Goal: Task Accomplishment & Management: Contribute content

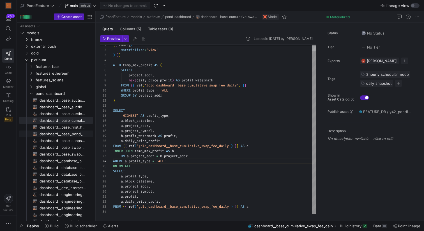
scroll to position [15, 54]
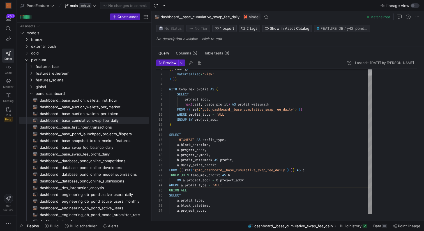
drag, startPoint x: 95, startPoint y: 100, endPoint x: 180, endPoint y: 100, distance: 84.9
click at [180, 100] on as-split "Create asset Drag here to set row groups Drag here to set column labels Group 1…" at bounding box center [220, 115] width 407 height 209
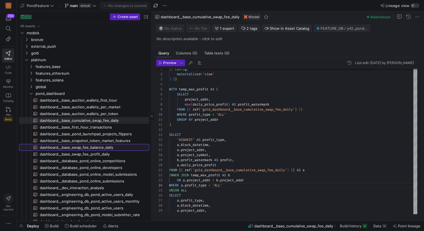
click at [77, 146] on span "dashboard__base_swap_fee_balance_daily​​​​​​​​​​" at bounding box center [91, 147] width 103 height 6
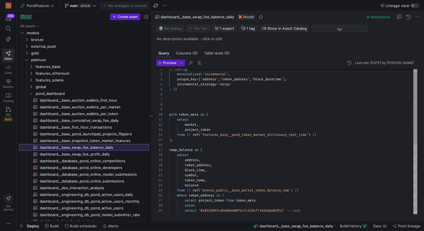
click at [77, 146] on span "dashboard__base_swap_fee_balance_daily​​​​​​​​​​" at bounding box center [91, 147] width 103 height 6
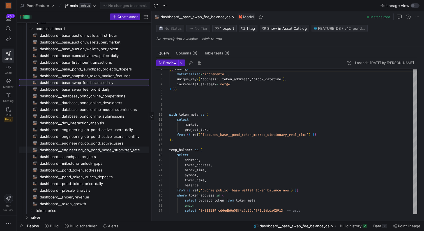
scroll to position [64, 0]
click at [93, 84] on span "dashboard__base_swap_fee_balance_daily​​​​​​​​​​" at bounding box center [91, 83] width 103 height 6
click at [98, 83] on span "dashboard__base_swap_fee_balance_daily​​​​​​​​​​" at bounding box center [91, 83] width 103 height 6
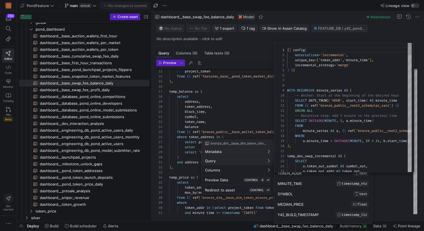
scroll to position [50, 0]
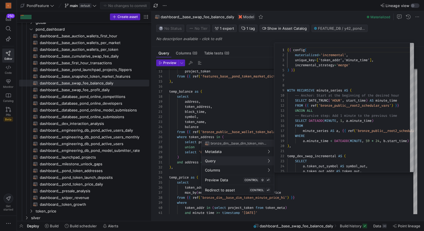
click at [246, 111] on div at bounding box center [212, 115] width 424 height 231
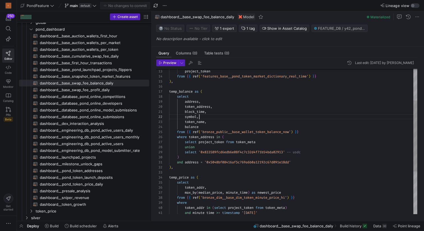
click at [237, 117] on div "project_token from { { ref ( 'features_base__pond_token_market_dictionary_real_…" at bounding box center [293, 152] width 248 height 297
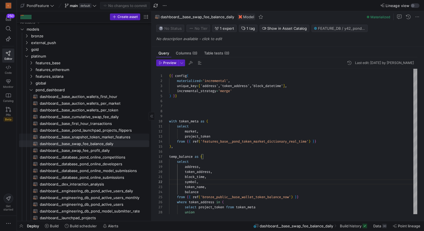
scroll to position [0, 0]
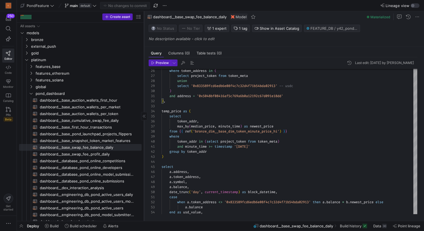
drag, startPoint x: 152, startPoint y: 130, endPoint x: 144, endPoint y: 130, distance: 8.2
click at [144, 130] on div at bounding box center [144, 115] width 0 height 209
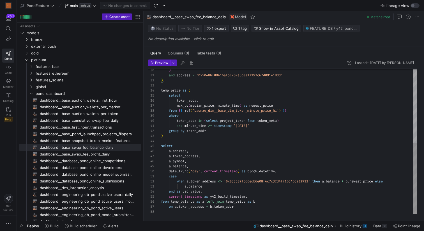
scroll to position [15, 0]
click at [197, 141] on div ") and address = '0x5048bf08416af5c769a6b0a12192c67d091e18dd' ) , temp_price as …" at bounding box center [289, 65] width 256 height 297
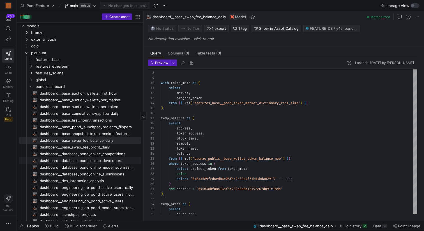
scroll to position [4, 0]
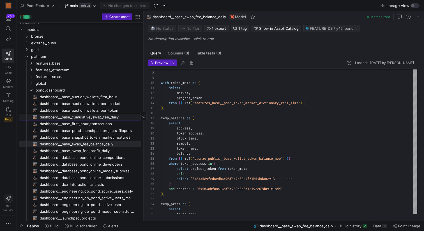
click at [105, 115] on span "dashboard__base_cumulative_swap_fee_daily​​​​​​​​​​" at bounding box center [87, 117] width 95 height 6
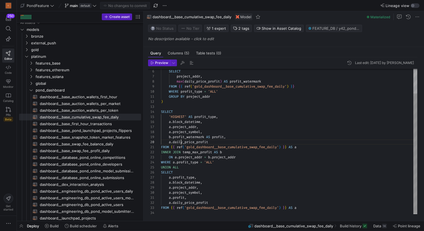
click at [181, 141] on div "SELECT project_addr , max ( daily_price_profit ) AS profit_watermark FROM { { r…" at bounding box center [289, 127] width 256 height 176
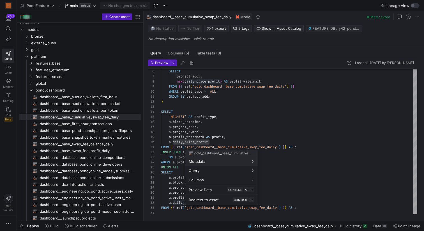
click at [238, 147] on div at bounding box center [212, 115] width 424 height 231
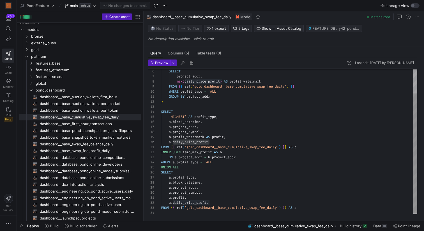
scroll to position [0, 77]
click at [238, 147] on div "SELECT project_addr , max ( daily_price_profit ) AS profit_watermark FROM { { r…" at bounding box center [289, 127] width 256 height 176
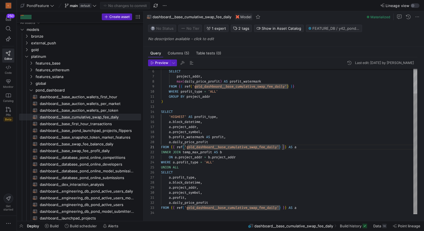
scroll to position [40, 66]
click at [236, 137] on div "SELECT project_addr , max ( daily_price_profit ) AS profit_watermark FROM { { r…" at bounding box center [289, 127] width 256 height 176
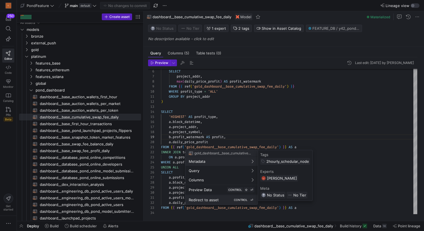
scroll to position [0, 0]
click at [211, 201] on span "Redirect to asset" at bounding box center [204, 199] width 30 height 4
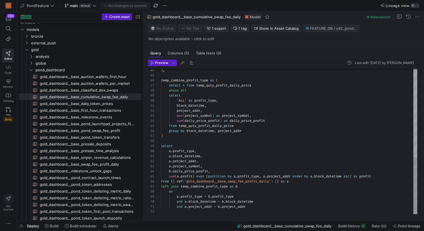
click at [188, 171] on div ") , temp_combine_profit_type as ( select * from temp_quty_profit_daily_price un…" at bounding box center [289, 30] width 256 height 368
click at [220, 172] on div ") , temp_combine_profit_type as ( select * from temp_quty_profit_daily_price un…" at bounding box center [289, 30] width 256 height 368
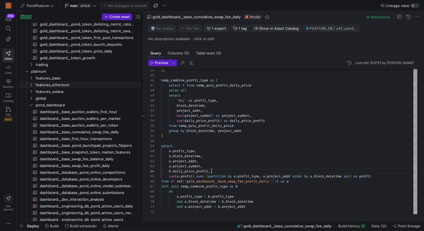
scroll to position [198, 0]
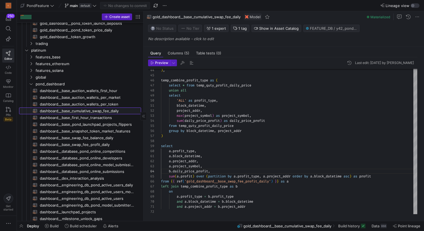
click at [98, 109] on span "dashboard__base_cumulative_swap_fee_daily​​​​​​​​​​" at bounding box center [87, 111] width 95 height 6
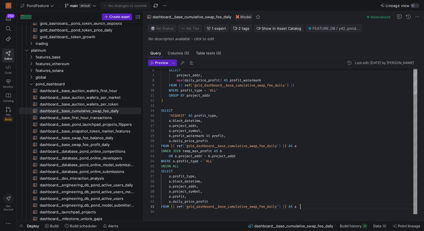
scroll to position [10, 139]
click at [312, 207] on div "SELECT project_addr , max ( daily_price_profit ) AS profit_watermark FROM { { r…" at bounding box center [289, 126] width 256 height 176
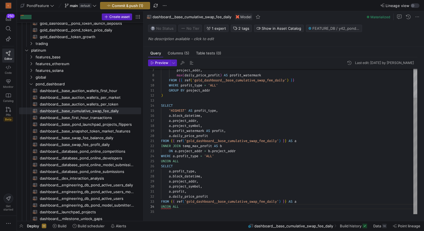
scroll to position [20, 0]
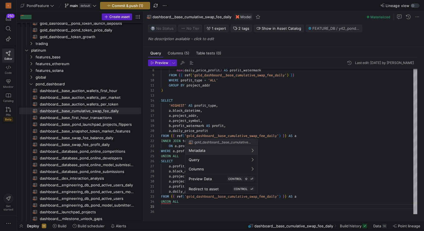
click at [309, 195] on div at bounding box center [212, 115] width 424 height 231
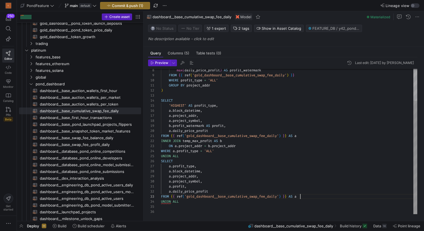
click at [304, 195] on div "max ( daily_price_profit ) AS profit_watermark FROM { { ref ( 'gold_dashboard__…" at bounding box center [289, 121] width 256 height 186
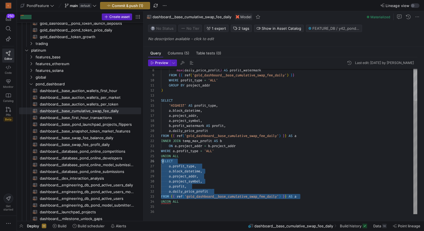
scroll to position [25, 0]
drag, startPoint x: 307, startPoint y: 195, endPoint x: 159, endPoint y: 161, distance: 152.0
click at [161, 161] on div "max ( daily_price_profit ) AS profit_watermark FROM { { ref ( 'gold_dashboard__…" at bounding box center [289, 121] width 256 height 186
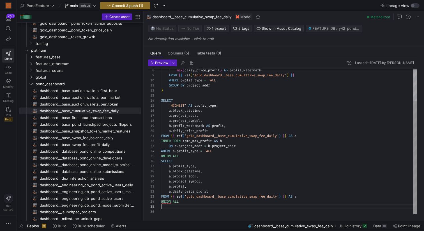
scroll to position [20, 0]
click at [181, 206] on div "max ( daily_price_profit ) AS profit_watermark FROM { { ref ( 'gold_dashboard__…" at bounding box center [289, 121] width 256 height 186
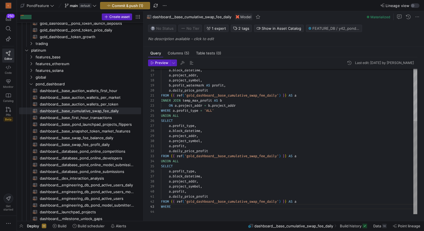
scroll to position [10, 12]
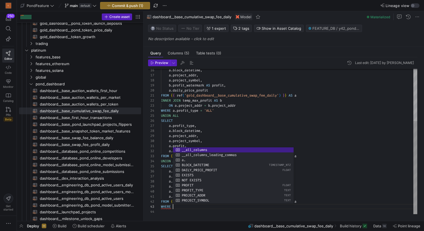
click at [162, 211] on div "a . block_datetime , a . project_addr , a . project_symbol , b . profit_waterma…" at bounding box center [289, 100] width 256 height 227
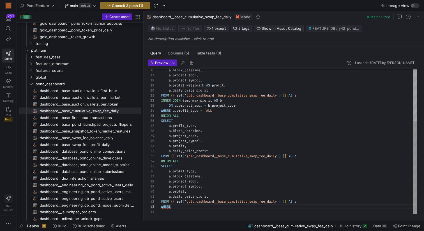
click at [178, 206] on div "a . block_datetime , a . project_addr , a . project_symbol , b . profit_waterma…" at bounding box center [289, 100] width 256 height 227
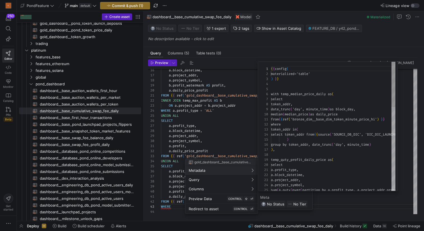
scroll to position [0, 0]
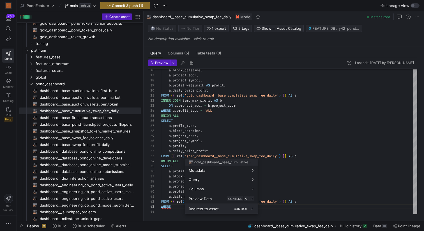
click at [204, 208] on span "Redirect to asset" at bounding box center [204, 208] width 30 height 4
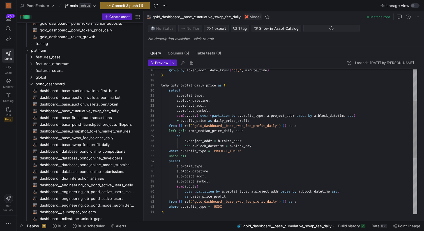
scroll to position [74, 0]
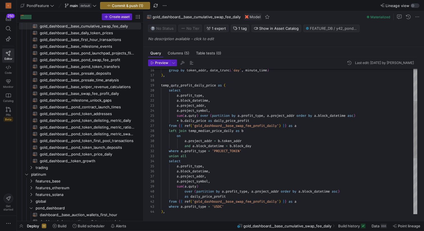
click at [238, 162] on div "group by token_addr , date_trunc ( 'day' , minute_time ) ) , temp_quty_profit_d…" at bounding box center [289, 171] width 256 height 368
drag, startPoint x: 251, startPoint y: 149, endPoint x: 185, endPoint y: 150, distance: 66.2
click at [185, 150] on div "group by token_addr , date_trunc ( 'day' , minute_time ) ) , temp_quty_profit_d…" at bounding box center [289, 171] width 256 height 368
click at [221, 159] on div "group by token_addr , date_trunc ( 'day' , minute_time ) ) , temp_quty_profit_d…" at bounding box center [289, 171] width 256 height 368
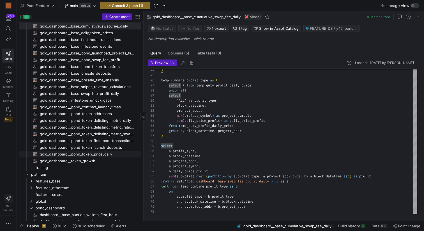
scroll to position [221, 0]
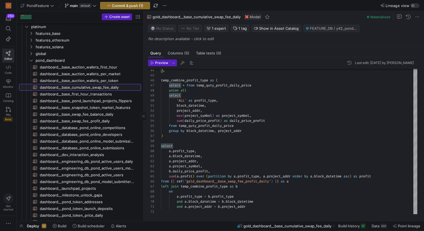
click at [105, 87] on span "dashboard__base_cumulative_swap_fee_daily​​​​​​​​​​" at bounding box center [87, 87] width 95 height 6
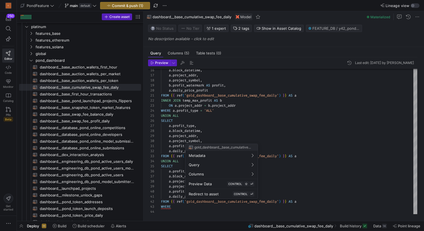
click at [182, 205] on div at bounding box center [212, 115] width 424 height 231
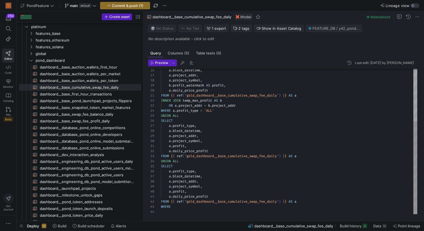
click at [182, 205] on div "a . block_datetime , a . project_addr , a . project_symbol , b . profit_waterma…" at bounding box center [289, 100] width 256 height 227
click at [172, 205] on div "a . block_datetime , a . project_addr , a . project_symbol , b . profit_waterma…" at bounding box center [289, 100] width 256 height 227
click at [173, 205] on div "a . block_datetime , a . project_addr , a . project_symbol , b . profit_waterma…" at bounding box center [289, 100] width 256 height 227
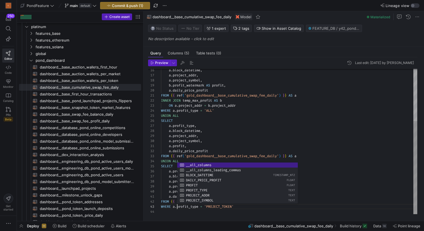
scroll to position [15, 0]
click at [175, 211] on div "a . block_datetime , a . project_addr , a . project_symbol , b . profit_waterma…" at bounding box center [289, 100] width 256 height 227
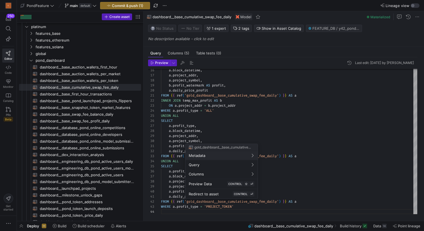
click at [244, 207] on div at bounding box center [212, 115] width 424 height 231
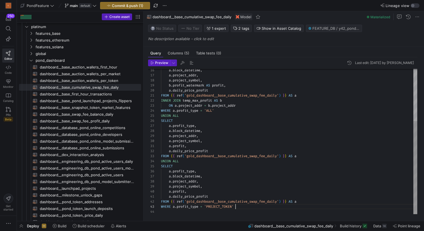
click at [241, 207] on div "a . block_datetime , a . project_addr , a . project_symbol , b . profit_waterma…" at bounding box center [289, 100] width 256 height 227
click at [185, 205] on div "a . block_datetime , a . project_addr , a . project_symbol , b . profit_waterma…" at bounding box center [289, 100] width 256 height 227
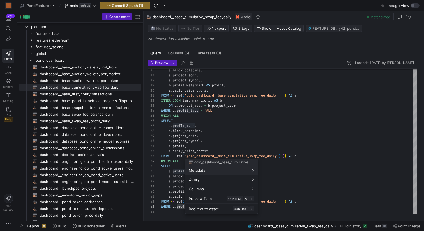
click at [205, 89] on div at bounding box center [212, 115] width 424 height 231
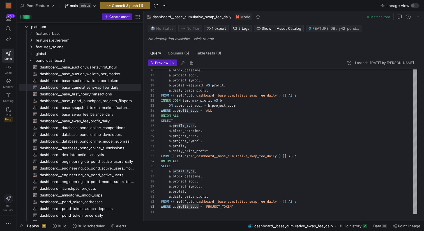
click at [205, 89] on div "a . block_datetime , a . project_addr , a . project_symbol , b . profit_waterma…" at bounding box center [289, 100] width 256 height 227
click at [216, 90] on div "a . block_datetime , a . project_addr , a . project_symbol , b . profit_waterma…" at bounding box center [289, 100] width 256 height 227
click at [223, 90] on div "a . block_datetime , a . project_addr , a . project_symbol , b . profit_waterma…" at bounding box center [289, 100] width 256 height 227
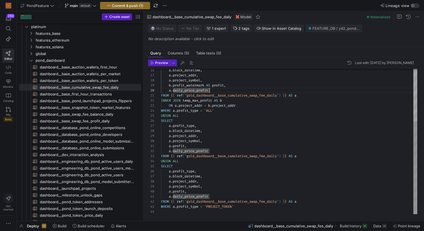
click at [223, 90] on div "a . block_datetime , a . project_addr , a . project_symbol , b . profit_waterma…" at bounding box center [289, 100] width 256 height 227
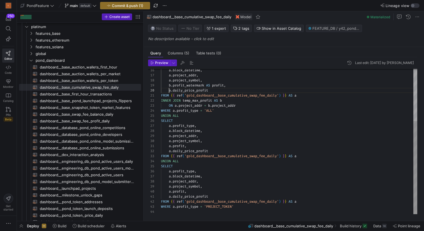
click at [168, 90] on div "a . block_datetime , a . project_addr , a . project_symbol , b . profit_waterma…" at bounding box center [289, 100] width 256 height 227
click at [168, 151] on div "a . block_datetime , a . project_addr , a . project_symbol , b . profit_waterma…" at bounding box center [289, 100] width 256 height 227
click at [169, 196] on div "a . block_datetime , a . project_addr , a . project_symbol , b . profit_waterma…" at bounding box center [289, 100] width 256 height 227
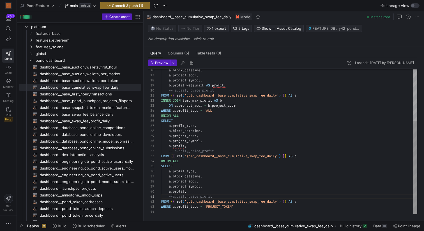
scroll to position [0, 14]
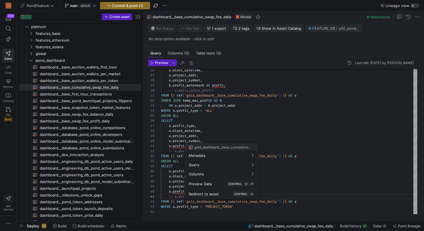
click at [176, 212] on div at bounding box center [212, 115] width 424 height 231
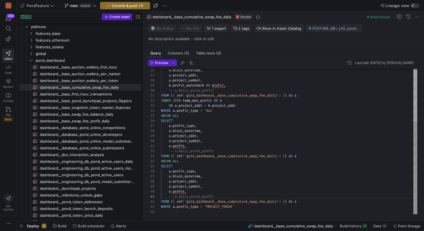
click at [202, 197] on div "a . block_datetime , a . project_addr , a . project_symbol , b . profit_waterma…" at bounding box center [289, 100] width 256 height 227
click at [179, 191] on div "a . block_datetime , a . project_addr , a . project_symbol , b . profit_waterma…" at bounding box center [289, 100] width 256 height 227
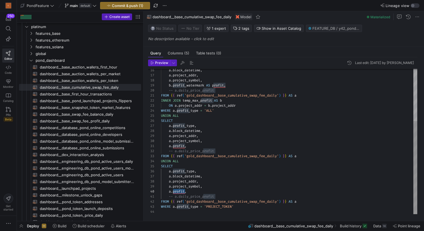
click at [173, 191] on div "a . block_datetime , a . project_addr , a . project_symbol , b . profit_waterma…" at bounding box center [289, 100] width 256 height 227
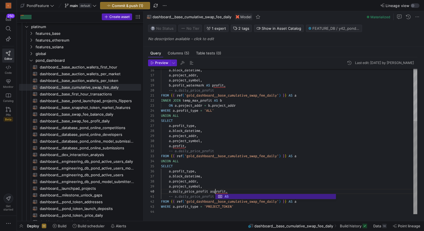
scroll to position [45, 57]
click at [246, 194] on div "a . block_datetime , a . project_addr , a . project_symbol , b . profit_waterma…" at bounding box center [289, 100] width 256 height 227
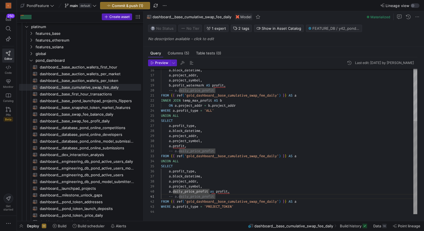
click at [201, 146] on div "a . block_datetime , a . project_addr , a . project_symbol , b . profit_waterma…" at bounding box center [289, 100] width 256 height 227
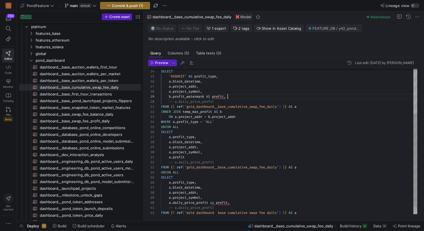
click at [235, 98] on div "a . block_datetime , a . project_addr , a . project_symbol , b . profit_waterma…" at bounding box center [289, 112] width 256 height 227
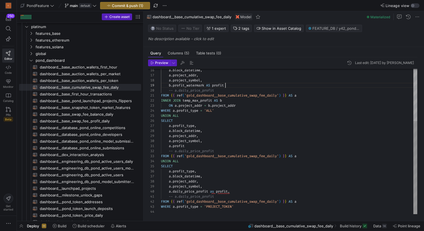
click at [238, 193] on div "a . block_datetime , a . project_addr , a . project_symbol , b . profit_waterma…" at bounding box center [289, 100] width 256 height 227
drag, startPoint x: 221, startPoint y: 206, endPoint x: 208, endPoint y: 205, distance: 13.7
click at [208, 205] on div "a . block_datetime , a . project_addr , a . project_symbol , b . profit_waterma…" at bounding box center [289, 100] width 256 height 227
click at [169, 170] on div "a . block_datetime , a . project_addr , a . project_symbol , b . profit_waterma…" at bounding box center [289, 100] width 256 height 227
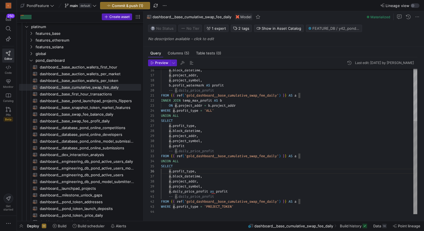
click at [173, 171] on div "a . block_datetime , a . project_addr , a . project_symbol , b . profit_waterma…" at bounding box center [289, 100] width 256 height 227
click at [190, 61] on span "button" at bounding box center [191, 62] width 7 height 7
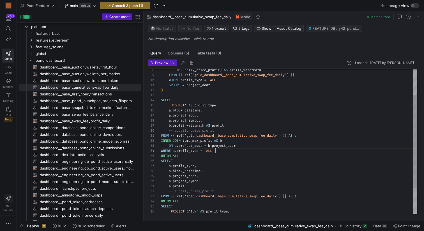
scroll to position [15, 54]
click at [223, 150] on div "a . block_datetime , a . project_addr , a . project_symbol , b . profit_waterma…" at bounding box center [289, 140] width 256 height 227
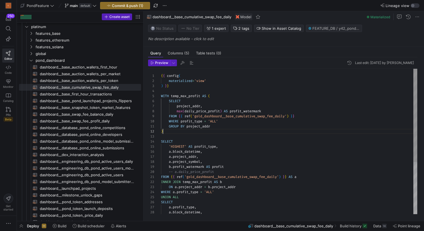
click at [191, 132] on div "a . block_datetime , a . project_addr , a . project_symbol , b . profit_waterma…" at bounding box center [289, 182] width 256 height 227
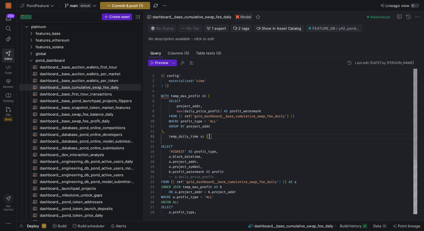
scroll to position [15, 16]
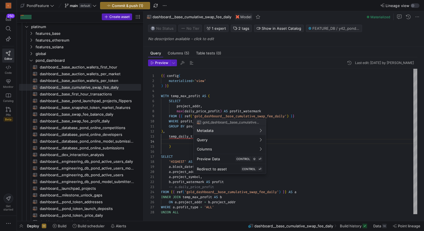
click at [306, 115] on div at bounding box center [212, 115] width 424 height 231
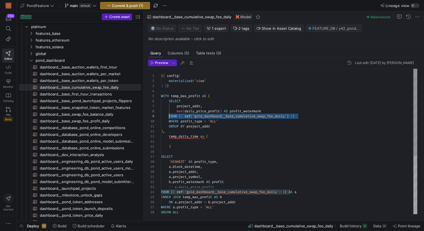
scroll to position [40, 8]
drag, startPoint x: 312, startPoint y: 115, endPoint x: 168, endPoint y: 115, distance: 144.1
click at [168, 115] on div "a . block_datetime , a . project_addr , a . project_symbol , b . profit_waterma…" at bounding box center [289, 190] width 256 height 242
click at [185, 141] on div "a . block_datetime , a . project_addr , a . project_symbol , b . profit_waterma…" at bounding box center [289, 190] width 256 height 242
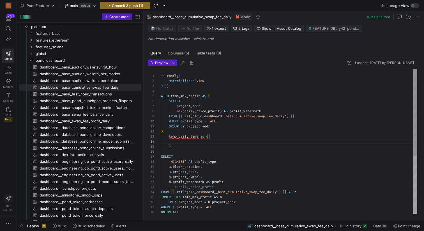
scroll to position [15, 145]
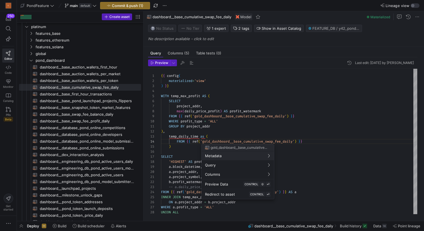
click at [219, 135] on div at bounding box center [212, 115] width 424 height 231
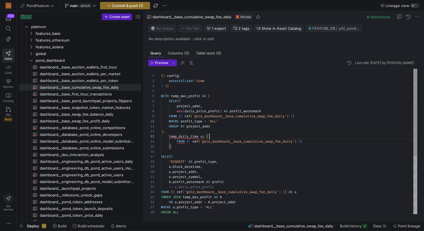
click at [216, 137] on div "a . block_datetime , a . project_addr , a . project_symbol , b . profit_waterma…" at bounding box center [289, 190] width 256 height 242
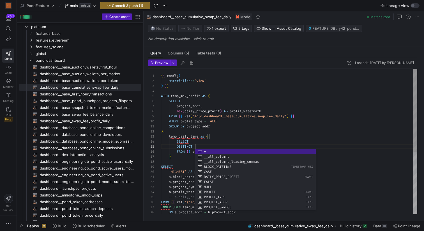
scroll to position [10, 48]
click at [217, 138] on div "a . block_datetime , a . project_addr , a . project_symbol , b . profit_waterma…" at bounding box center [289, 195] width 256 height 252
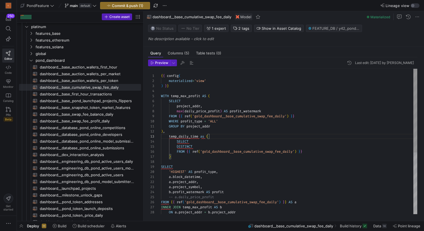
click at [191, 177] on div "a . block_datetime , a . project_addr , a . project_symbol , b . profit_waterma…" at bounding box center [289, 195] width 256 height 252
click at [209, 146] on div "a . block_datetime , a . project_addr , a . project_symbol , b . profit_waterma…" at bounding box center [289, 195] width 256 height 252
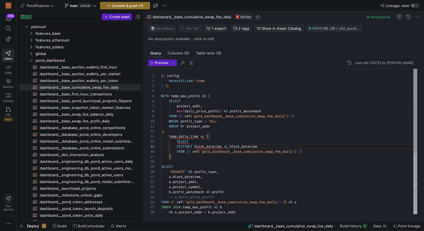
click at [189, 94] on div "a . block_datetime , a . project_addr , a . project_symbol , b . profit_waterma…" at bounding box center [289, 195] width 256 height 252
click at [315, 151] on div "a . block_datetime , a . project_addr , a . project_symbol , b . profit_waterma…" at bounding box center [289, 195] width 256 height 252
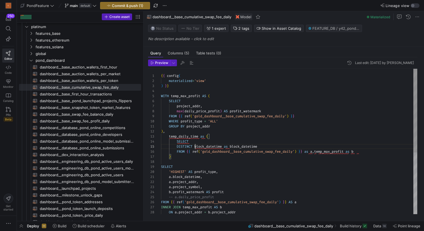
click at [195, 145] on div "a . block_datetime , a . project_addr , a . project_symbol , b . profit_waterma…" at bounding box center [289, 195] width 256 height 252
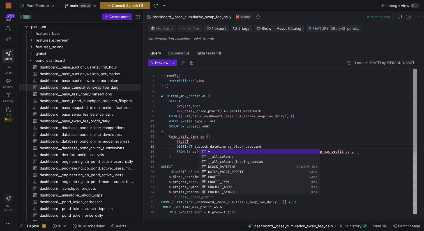
click at [225, 142] on div "a . block_datetime , a . project_addr , a . project_symbol , b . profit_waterma…" at bounding box center [289, 195] width 256 height 252
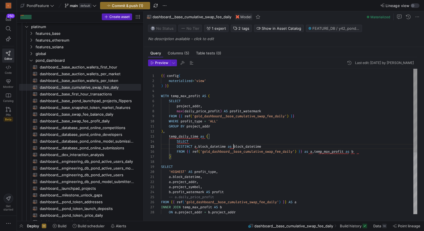
scroll to position [20, 73]
click at [234, 146] on div "a . block_datetime , a . project_addr , a . project_symbol , b . profit_waterma…" at bounding box center [289, 195] width 256 height 252
click at [270, 147] on div "a . block_datetime , a . project_addr , a . project_symbol , b . profit_waterma…" at bounding box center [289, 195] width 256 height 252
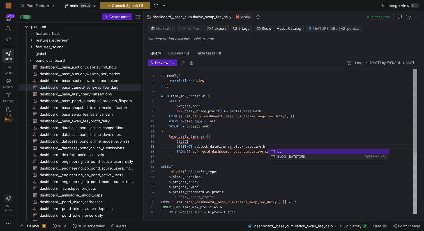
scroll to position [20, 109]
click at [198, 106] on div "a . block_datetime , a . project_addr , a . project_symbol , b . profit_waterma…" at bounding box center [289, 195] width 256 height 252
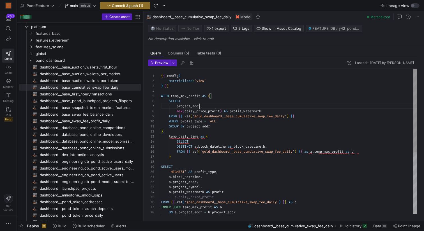
click at [198, 106] on div "a . block_datetime , a . project_addr , a . project_symbol , b . profit_waterma…" at bounding box center [289, 195] width 256 height 252
click at [278, 145] on div "a . block_datetime , a . project_addr , a . project_symbol , b . profit_waterma…" at bounding box center [289, 195] width 256 height 252
click at [217, 106] on div "a . block_datetime , a . project_addr , a . project_symbol , b . profit_waterma…" at bounding box center [289, 195] width 256 height 252
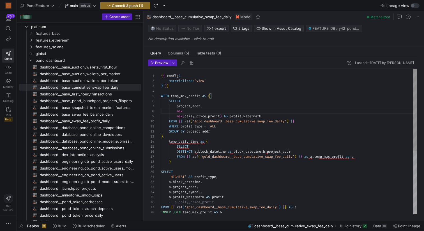
scroll to position [35, 24]
click at [186, 188] on div "a . block_datetime , a . project_addr , a . project_symbol , b . profit_waterma…" at bounding box center [289, 197] width 256 height 257
click at [187, 193] on div "a . block_datetime , a . project_addr , a . project_symbol , b . profit_waterma…" at bounding box center [289, 197] width 256 height 257
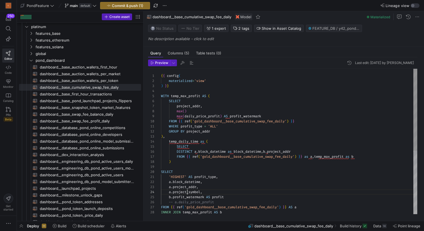
click at [187, 193] on div "a . block_datetime , a . project_addr , a . project_symbol , b . profit_waterma…" at bounding box center [289, 197] width 256 height 257
click at [184, 113] on div "a . block_datetime , a . project_addr , a . project_symbol , b . profit_waterma…" at bounding box center [289, 197] width 256 height 257
click at [216, 109] on div "a . block_datetime , a . project_addr , a . project_symbol , b . profit_waterma…" at bounding box center [289, 197] width 256 height 257
click at [299, 150] on div "a . block_datetime , a . project_addr , a . project_symbol , b . profit_waterma…" at bounding box center [289, 197] width 256 height 257
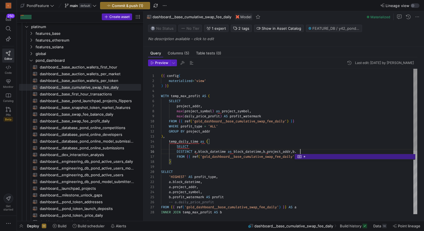
scroll to position [25, 168]
click at [190, 63] on span "button" at bounding box center [191, 62] width 7 height 7
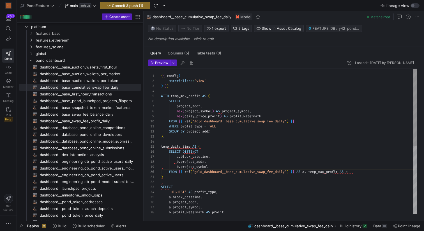
scroll to position [50, 12]
click at [180, 182] on div "SELECT 'HIGHEST' AS profit_type , a . block_datetime , a . project_addr , a . p…" at bounding box center [289, 205] width 256 height 272
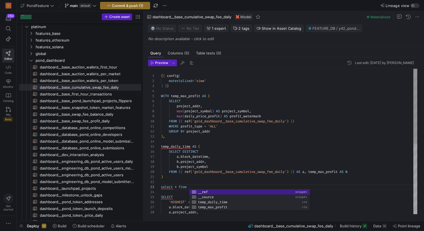
click at [183, 145] on div "SELECT 'HIGHEST' AS profit_type , a . block_datetime , a . project_addr , ) FRO…" at bounding box center [289, 210] width 256 height 282
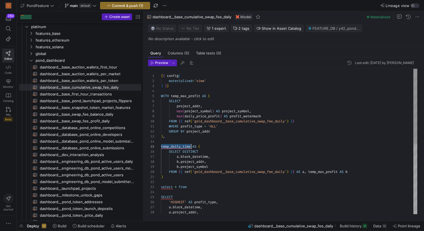
click at [183, 145] on div "SELECT 'HIGHEST' AS profit_type , a . block_datetime , a . project_addr , ) FRO…" at bounding box center [289, 210] width 256 height 282
click at [194, 187] on div "SELECT 'HIGHEST' AS profit_type , a . block_datetime , a . project_addr , ) FRO…" at bounding box center [289, 210] width 256 height 282
click at [184, 190] on div "SELECT 'HIGHEST' AS profit_type , a . block_datetime , a . project_addr , ) FRO…" at bounding box center [289, 210] width 256 height 282
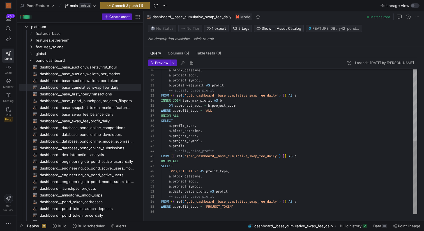
click at [243, 207] on div "a . block_datetime , a . project_addr , a . project_symbol , b . profit_waterma…" at bounding box center [289, 70] width 256 height 287
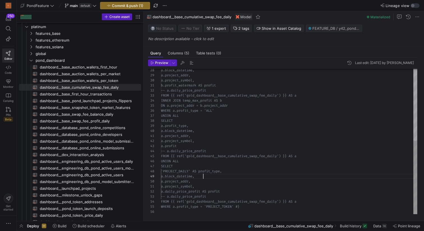
click at [257, 175] on div "a.block_datetime, a.project_addr, a.project_symbol, b.profit_watermark AS profi…" at bounding box center [289, 70] width 256 height 287
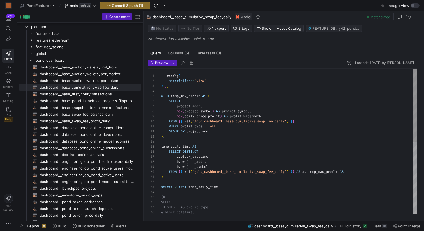
scroll to position [15, 0]
click at [181, 193] on div "a.block_datetime, 'HIGHEST' AS profit_type, SELECT {# select * from temp_daily_…" at bounding box center [289, 212] width 256 height 287
click at [160, 62] on span "Preview" at bounding box center [161, 63] width 13 height 4
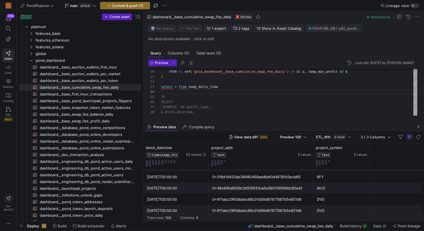
scroll to position [43, 0]
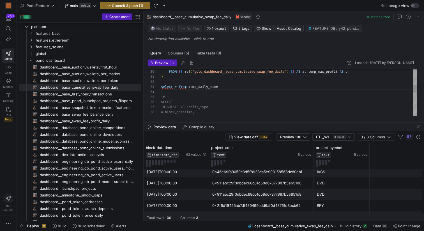
click at [227, 84] on div "b . project_symbol FROM { { ref ( 'gold_dashboard__base_cumulative_swap_fee_dai…" at bounding box center [289, 112] width 256 height 287
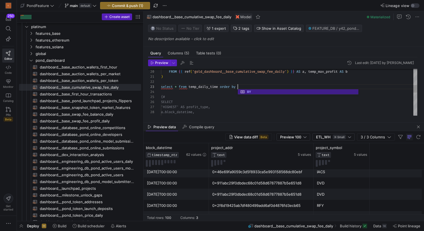
scroll to position [10, 78]
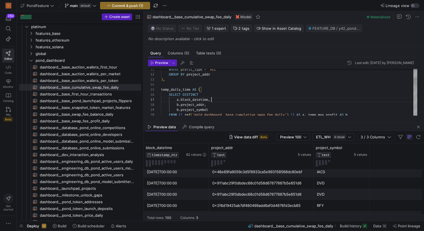
click at [219, 100] on div "b . project_symbol FROM { { ref ( 'gold_dashboard__base_cumulative_swap_fee_dai…" at bounding box center [289, 155] width 256 height 287
click at [205, 100] on div "b . project_symbol FROM { { ref ( 'gold_dashboard__base_cumulative_swap_fee_dai…" at bounding box center [289, 155] width 256 height 287
click at [223, 92] on div "b . project_symbol FROM { { ref ( 'gold_dashboard__base_cumulative_swap_fee_dai…" at bounding box center [289, 155] width 256 height 287
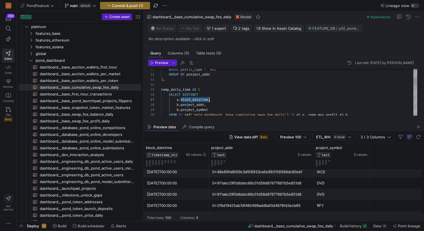
scroll to position [25, 38]
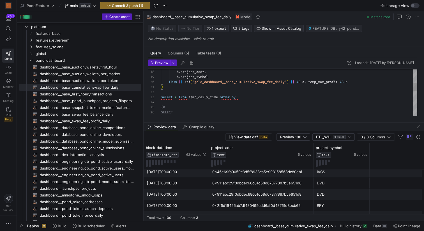
click at [249, 96] on div "b . project_symbol FROM { { ref ( 'gold_dashboard__base_cumulative_swap_fee_dai…" at bounding box center [289, 122] width 256 height 287
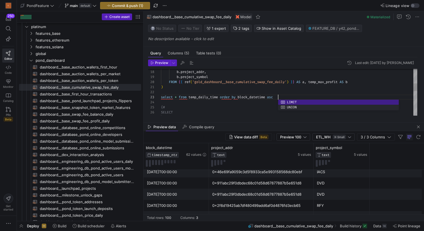
scroll to position [10, 115]
click at [202, 104] on div "b . project_symbol FROM { { ref ( 'gold_dashboard__base_cumulative_swap_fee_dai…" at bounding box center [289, 122] width 256 height 287
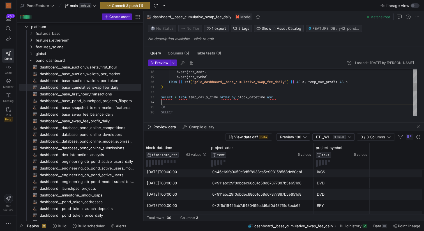
click at [287, 100] on div "b . project_symbol FROM { { ref ( 'gold_dashboard__base_cumulative_swap_fee_dai…" at bounding box center [289, 122] width 256 height 287
click at [285, 97] on div "b . project_symbol FROM { { ref ( 'gold_dashboard__base_cumulative_swap_fee_dai…" at bounding box center [289, 122] width 256 height 287
click at [244, 104] on div "b . project_symbol FROM { { ref ( 'gold_dashboard__base_cumulative_swap_fee_dai…" at bounding box center [289, 122] width 256 height 287
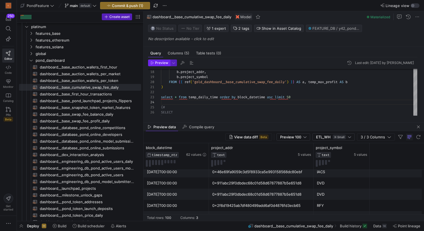
click at [156, 62] on span "Preview" at bounding box center [161, 63] width 13 height 4
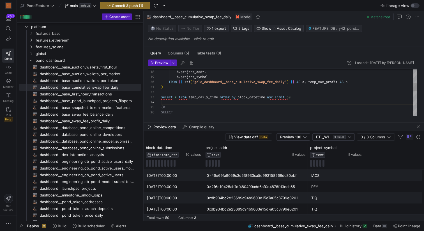
scroll to position [20, 6]
click at [172, 108] on div "b . project_symbol FROM { { ref ( 'gold_dashboard__base_cumulative_swap_fee_dai…" at bounding box center [289, 122] width 256 height 287
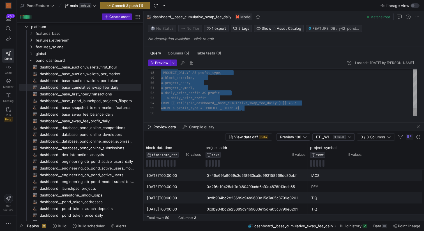
scroll to position [20, 75]
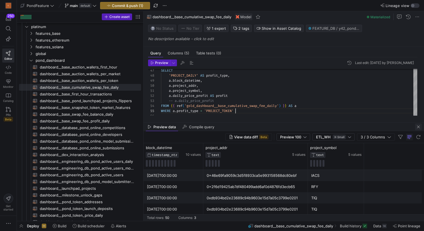
click at [419, 128] on span "button" at bounding box center [418, 126] width 7 height 7
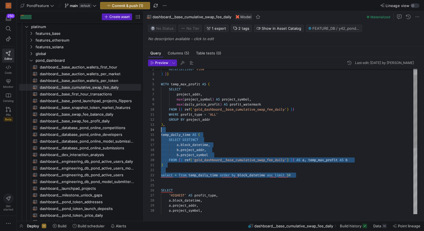
scroll to position [10, 4]
drag, startPoint x: 165, startPoint y: 182, endPoint x: 167, endPoint y: 127, distance: 54.7
click at [167, 127] on div "a . block_datetime , a . project_addr , a . project_symbol , b . profit_waterma…" at bounding box center [289, 200] width 256 height 287
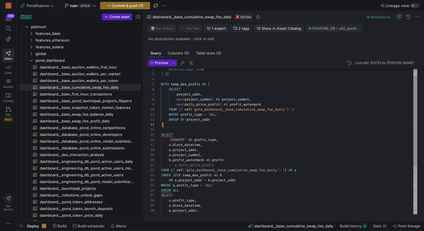
scroll to position [10, 2]
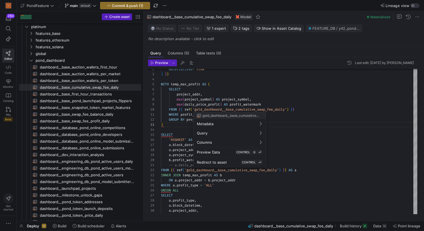
click at [223, 100] on div at bounding box center [212, 115] width 424 height 231
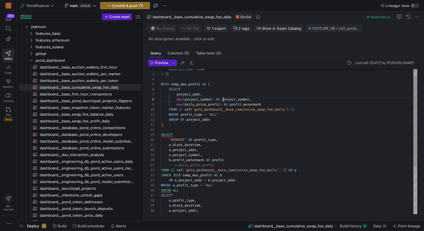
click at [223, 100] on div "a . block_datetime , a . project_addr , a . project_symbol , b . profit_waterma…" at bounding box center [289, 173] width 256 height 232
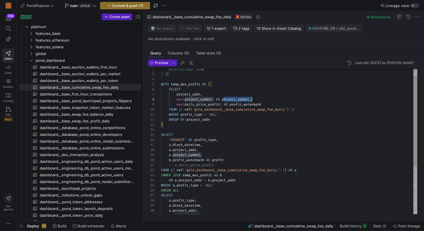
click at [223, 100] on div "a . block_datetime , a . project_addr , a . project_symbol , b . profit_waterma…" at bounding box center [289, 173] width 256 height 232
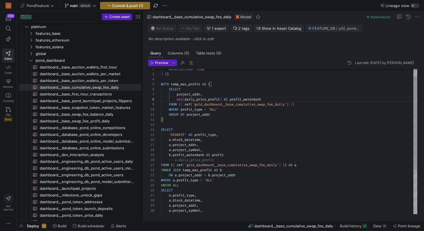
scroll to position [10, 0]
click at [240, 124] on div "a . block_datetime , a . project_addr , a . project_symbol , b . profit_waterma…" at bounding box center [289, 170] width 256 height 227
click at [191, 63] on span "button" at bounding box center [191, 62] width 7 height 7
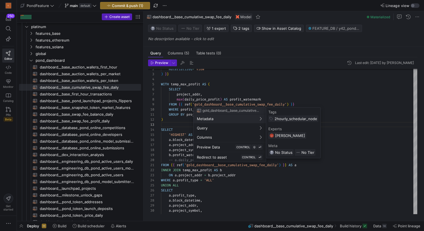
click at [174, 123] on div at bounding box center [212, 115] width 424 height 231
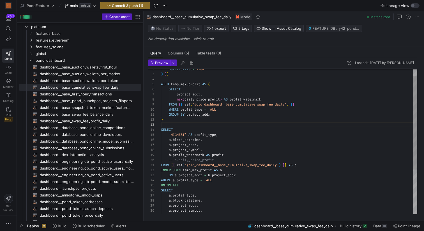
click at [172, 123] on div "a . block_datetime , a . project_addr , a . project_symbol , b . profit_waterma…" at bounding box center [289, 170] width 256 height 227
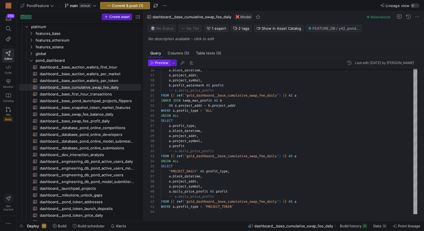
click at [157, 63] on span "Preview" at bounding box center [161, 63] width 13 height 4
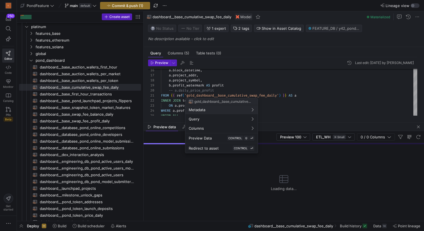
click at [272, 83] on div at bounding box center [212, 115] width 424 height 231
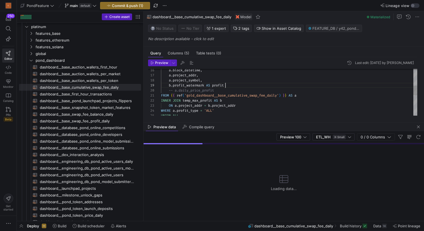
click at [254, 86] on div "a . block_datetime , a . project_addr , a . project_symbol , b . profit_waterma…" at bounding box center [289, 100] width 256 height 227
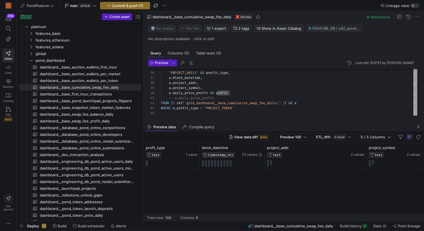
scroll to position [0, 0]
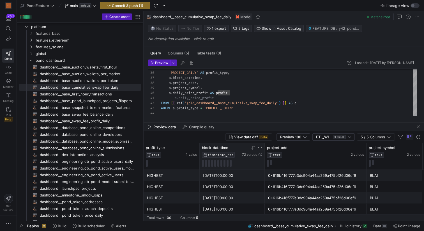
click at [253, 147] on icon at bounding box center [253, 147] width 4 height 4
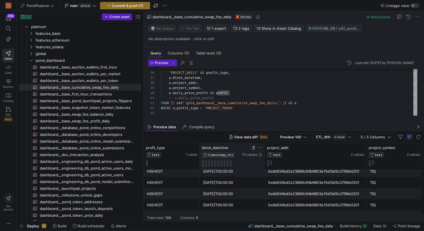
scroll to position [28, 0]
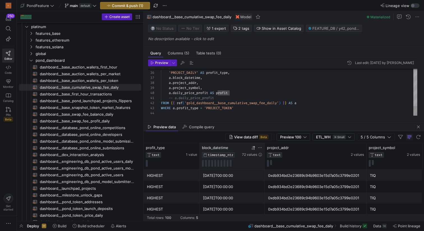
click at [245, 109] on div "SELECT 'PROJECT_DAILY' AS profit_type , a . block_datetime , a . project_addr ,…" at bounding box center [289, 2] width 256 height 227
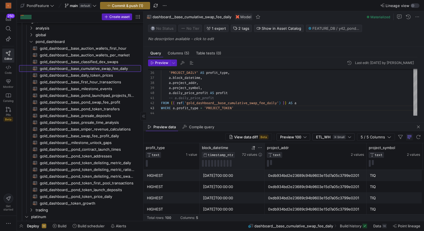
click at [75, 68] on span "gold_dashboard__base_cumulative_swap_fee_daily​​​​​​​​​​" at bounding box center [87, 68] width 95 height 6
type textarea "{{ config( materialized='table' ) }} with temp_median_price_daily as ( select t…"
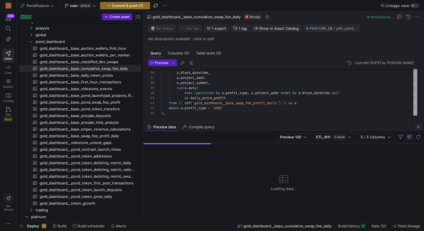
click at [420, 127] on span "button" at bounding box center [418, 126] width 7 height 7
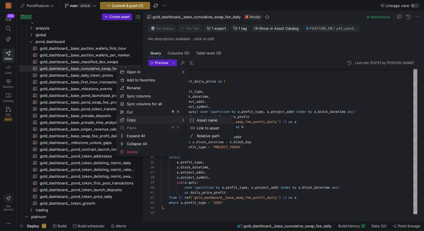
click at [205, 118] on span "Asset name" at bounding box center [212, 120] width 34 height 8
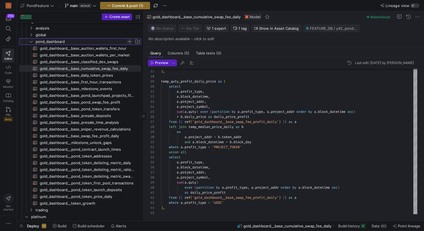
click at [130, 40] on span "Press SPACE to select this row." at bounding box center [130, 42] width 6 height 6
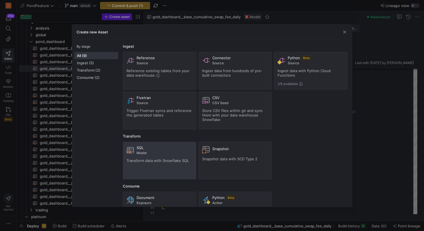
click at [153, 146] on div "SQL" at bounding box center [165, 147] width 56 height 4
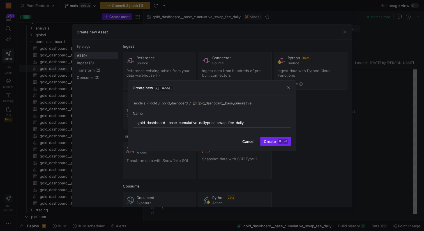
type input "gold_dashboard__base_cumulative_dailyprice_swap_fee_daily"
click at [273, 141] on span "Create ⌘ ⏎" at bounding box center [276, 141] width 24 height 4
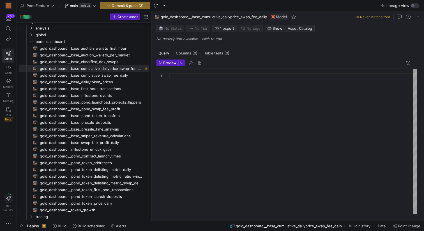
drag, startPoint x: 143, startPoint y: 90, endPoint x: 171, endPoint y: 91, distance: 28.0
click at [171, 91] on as-split "Create asset Drag here to set row groups Drag here to set column labels Group 1…" at bounding box center [220, 115] width 407 height 209
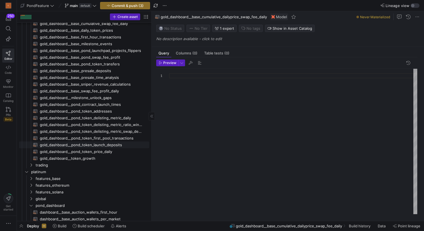
scroll to position [111, 0]
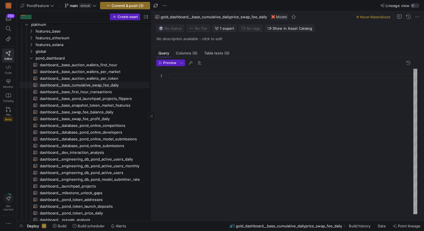
click at [103, 85] on span "dashboard__base_cumulative_swap_fee_daily​​​​​​​​​​" at bounding box center [91, 85] width 103 height 6
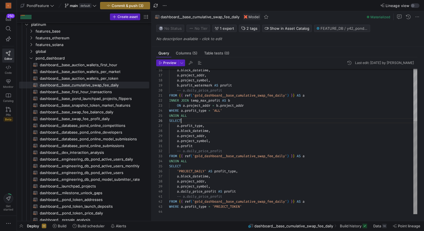
click at [224, 120] on div "a . block_datetime , a . project_addr , a . project_symbol , b . profit_waterma…" at bounding box center [293, 100] width 248 height 227
type textarea "{{ config( materialized='view' ) }} WITH temp_max_profit AS ( SELECT project_ad…"
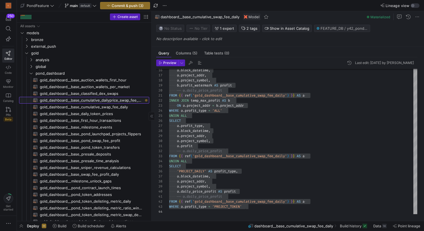
click at [111, 99] on span "gold_dashboard__base_cumulative_dailyprice_swap_fee_daily​​​​​​​​​​" at bounding box center [91, 100] width 103 height 6
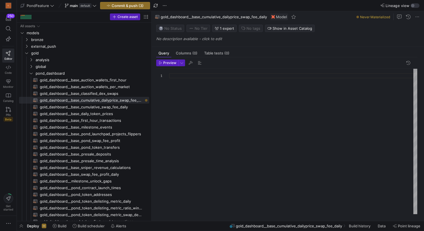
click at [197, 108] on div at bounding box center [293, 141] width 248 height 145
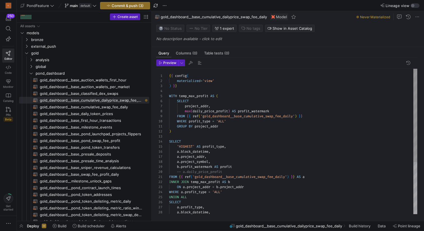
click at [210, 79] on div "a . block_datetime , a . project_addr , a . project_symbol , b . profit_waterma…" at bounding box center [293, 182] width 248 height 227
click at [238, 91] on div "a . block_datetime , a . project_addr , a . project_symbol , b . profit_waterma…" at bounding box center [293, 182] width 248 height 227
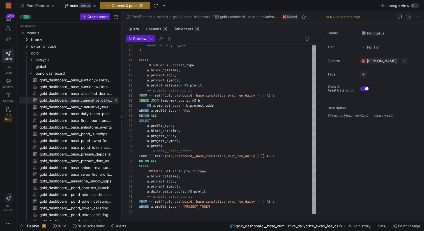
drag, startPoint x: 151, startPoint y: 110, endPoint x: 121, endPoint y: 110, distance: 30.0
click at [121, 110] on div at bounding box center [121, 115] width 0 height 209
click at [101, 106] on span "gold_dashboard__base_cumulative_swap_fee_daily​​​​​​​​​​" at bounding box center [76, 107] width 73 height 6
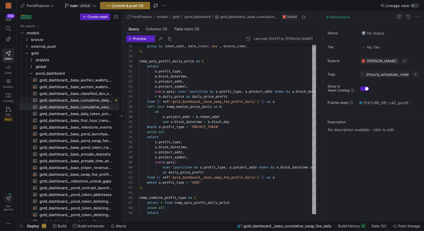
click at [103, 100] on span "gold_dashboard__base_cumulative_dailyprice_swap_fee_daily​​​​​​​​​​" at bounding box center [76, 100] width 73 height 6
type textarea "{{ config( materialized='table' ) }} WITH temp_max_profit AS ( SELECT project_a…"
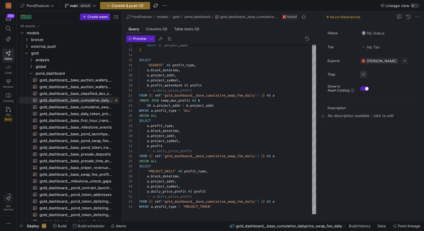
click at [362, 74] on span "button" at bounding box center [363, 74] width 7 height 7
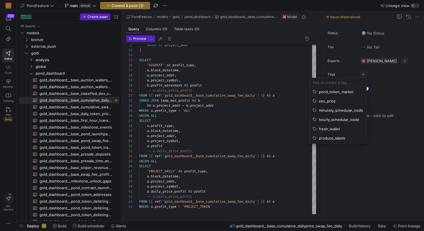
click at [330, 84] on input at bounding box center [338, 82] width 50 height 4
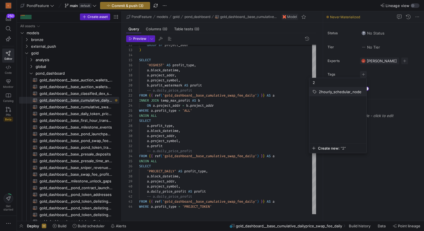
type input "2"
click at [340, 93] on span "2hourly_schedular_node" at bounding box center [340, 91] width 43 height 4
click at [389, 138] on div at bounding box center [212, 115] width 424 height 231
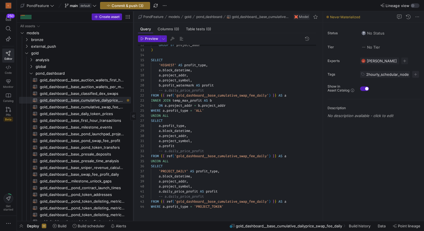
drag, startPoint x: 121, startPoint y: 128, endPoint x: 133, endPoint y: 128, distance: 11.5
click at [133, 128] on div at bounding box center [133, 115] width 0 height 209
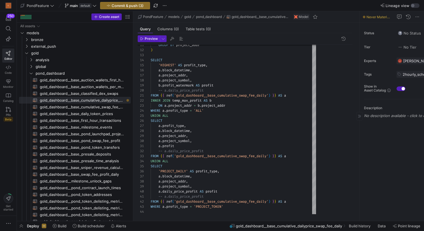
drag, startPoint x: 323, startPoint y: 124, endPoint x: 406, endPoint y: 118, distance: 83.5
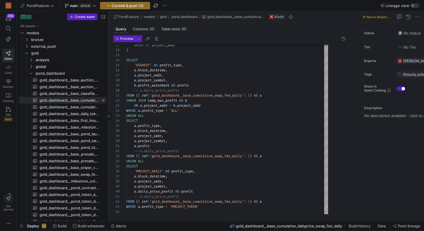
drag, startPoint x: 133, startPoint y: 129, endPoint x: 103, endPoint y: 129, distance: 29.2
click at [108, 130] on div at bounding box center [108, 115] width 0 height 209
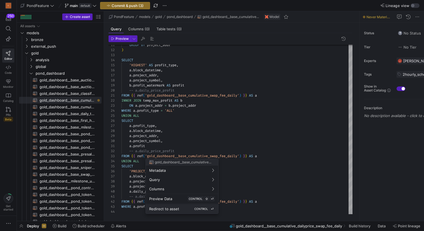
click at [180, 209] on div "Redirect to asset CONTROL ⏎" at bounding box center [182, 208] width 66 height 5
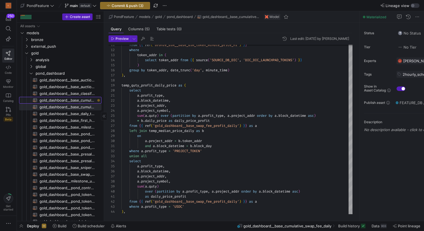
click at [82, 99] on span "gold_dashboard__base_cumulative_dailyprice_swap_fee_daily​​​​​​​​​​" at bounding box center [68, 100] width 56 height 6
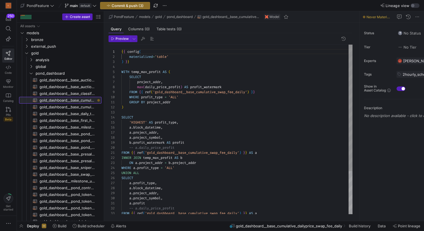
scroll to position [50, 0]
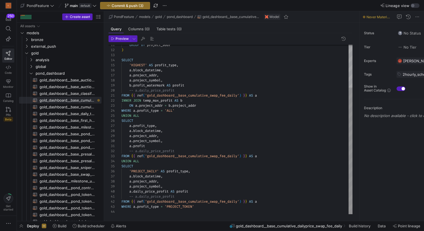
click at [192, 91] on div "GROUP BY project_addr ) SELECT 'HIGHEST' AS profit_type , a . block_datetime , …" at bounding box center [236, 100] width 231 height 227
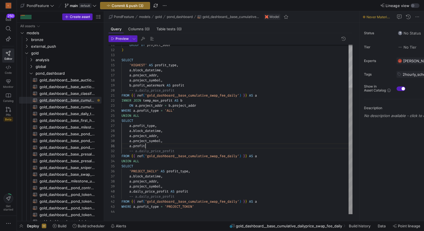
click at [210, 146] on div "GROUP BY project_addr ) SELECT 'HIGHEST' AS profit_type , a . block_datetime , …" at bounding box center [236, 100] width 231 height 227
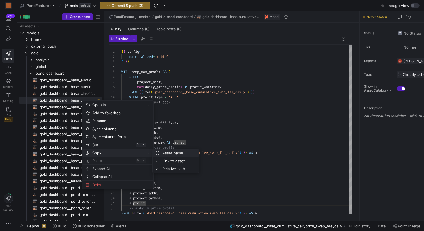
click at [167, 151] on span "Asset name" at bounding box center [177, 153] width 34 height 8
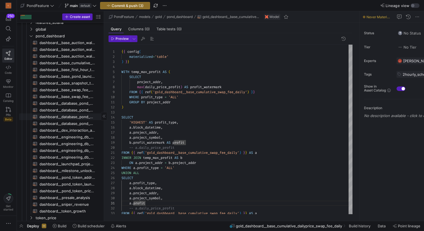
scroll to position [198, 0]
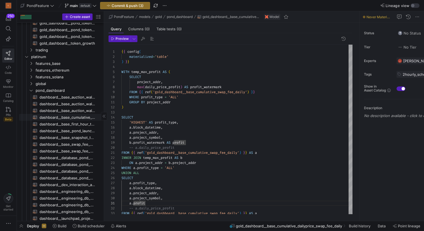
click at [79, 117] on span "dashboard__base_cumulative_swap_fee_daily​​​​​​​​​​" at bounding box center [68, 117] width 56 height 6
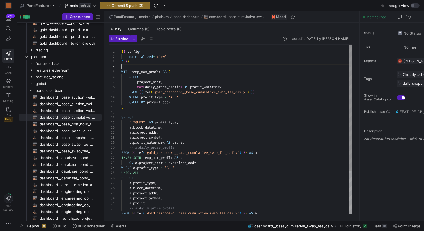
click at [158, 66] on div "{ { config ( materialized = 'view' ) } } WITH temp_max_profit AS ( SELECT proje…" at bounding box center [236, 158] width 231 height 227
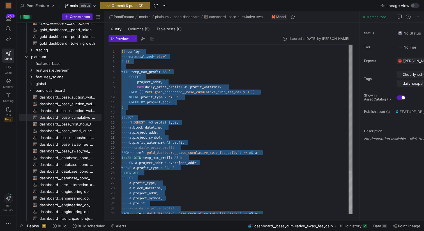
click at [158, 66] on div "{ { config ( materialized = 'view' ) } } WITH temp_max_profit AS ( SELECT proje…" at bounding box center [236, 158] width 231 height 227
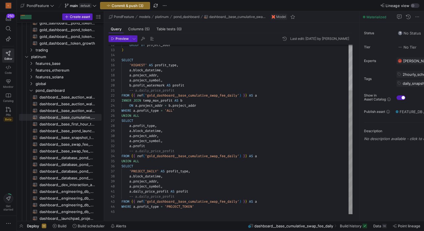
scroll to position [20, 75]
click at [201, 205] on div "GROUP BY project_addr ) SELECT 'HIGHEST' AS profit_type , a . block_datetime , …" at bounding box center [236, 98] width 231 height 232
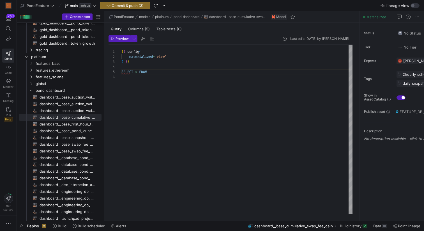
scroll to position [20, 28]
click at [162, 64] on div "{ { config ( materialized = 'view' ) } } SELECT * FROM { { ref ( 'gold_dashboar…" at bounding box center [236, 129] width 231 height 169
click at [136, 71] on div "{ { config ( materialized = 'view' ) } } SELECT * FROM { { ref ( 'gold_dashboar…" at bounding box center [236, 129] width 231 height 169
click at [125, 76] on div "{ { config ( materialized = 'view' ) } } SELECT * FROM { { ref ( 'gold_dashboar…" at bounding box center [236, 129] width 231 height 169
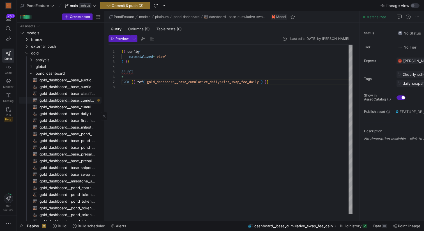
click at [78, 101] on span "gold_dashboard__base_cumulative_dailyprice_swap_fee_daily​​​​​​​​​​" at bounding box center [68, 100] width 56 height 6
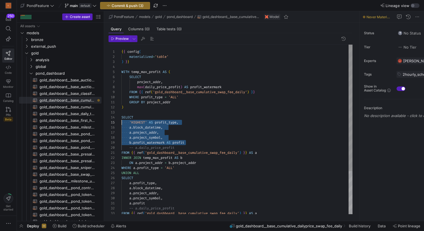
drag, startPoint x: 197, startPoint y: 143, endPoint x: 120, endPoint y: 123, distance: 79.0
click at [121, 123] on div "{ { config ( materialized = 'table' ) } } WITH temp_max_profit AS ( SELECT proj…" at bounding box center [236, 158] width 231 height 227
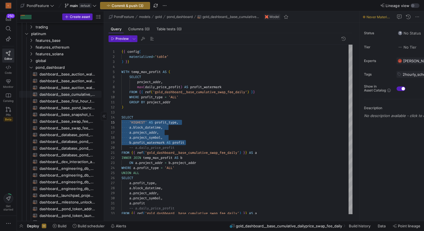
click at [82, 92] on span "dashboard__base_cumulative_swap_fee_daily​​​​​​​​​​" at bounding box center [68, 94] width 56 height 6
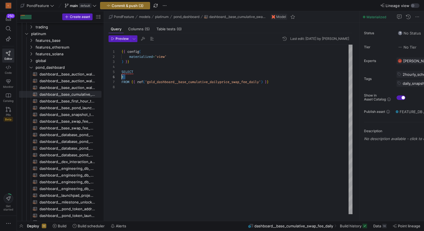
drag, startPoint x: 130, startPoint y: 77, endPoint x: 117, endPoint y: 76, distance: 12.9
click at [121, 76] on div "{ { config ( materialized = 'view' ) } } SELECT * FROM { { ref ( 'gold_dashboar…" at bounding box center [236, 129] width 231 height 169
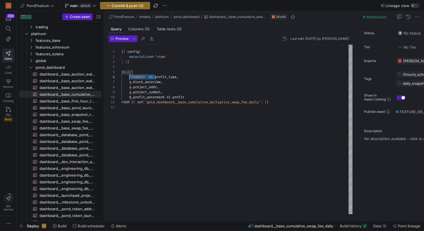
drag, startPoint x: 155, startPoint y: 75, endPoint x: 129, endPoint y: 75, distance: 26.1
click at [129, 75] on div "{ { config ( materialized = 'view' ) } } SELECT 'HIGHEST' AS profit_type , a . …" at bounding box center [236, 129] width 231 height 169
click at [133, 82] on div "{ { config ( materialized = 'view' ) } } SELECT profit_type , a . block_datetim…" at bounding box center [236, 129] width 231 height 169
click at [133, 87] on div "{ { config ( materialized = 'view' ) } } SELECT profit_type , block_datetime , …" at bounding box center [236, 129] width 231 height 169
click at [134, 91] on div "{ { config ( materialized = 'view' ) } } SELECT profit_type , block_datetime , …" at bounding box center [236, 129] width 231 height 169
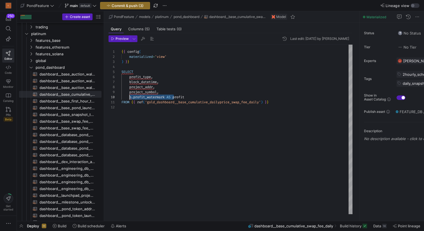
drag, startPoint x: 174, startPoint y: 96, endPoint x: 129, endPoint y: 95, distance: 44.6
click at [129, 95] on div "{ { config ( materialized = 'view' ) } } SELECT profit_type , block_datetime , …" at bounding box center [236, 129] width 231 height 169
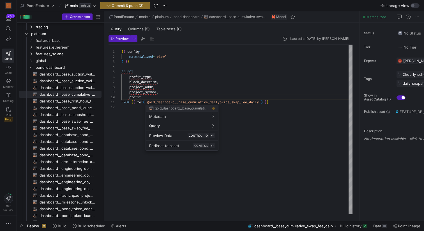
click at [147, 98] on div at bounding box center [212, 115] width 424 height 231
click at [143, 98] on div "{ { config ( materialized = 'view' ) } } SELECT profit_type , block_datetime , …" at bounding box center [236, 129] width 231 height 169
click at [151, 39] on span "button" at bounding box center [152, 38] width 7 height 7
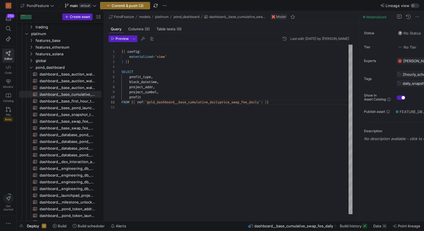
click at [175, 74] on div "{ { config ( materialized = 'view' ) } } SELECT profit_type , block_datetime , …" at bounding box center [236, 129] width 231 height 169
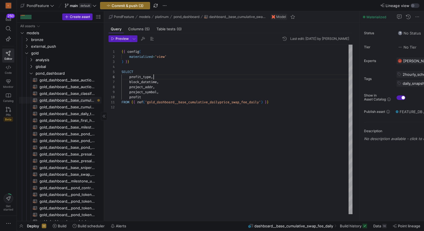
click at [81, 101] on span "gold_dashboard__base_cumulative_dailyprice_swap_fee_daily​​​​​​​​​​" at bounding box center [68, 100] width 56 height 6
type textarea "{{ config( materialized='table' ) }} WITH temp_max_profit AS ( SELECT project_a…"
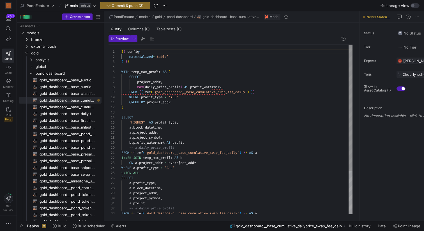
click at [168, 66] on div "{ { config ( materialized = 'table' ) } } WITH temp_max_profit AS ( SELECT proj…" at bounding box center [236, 158] width 231 height 227
click at [150, 37] on span "button" at bounding box center [152, 38] width 7 height 7
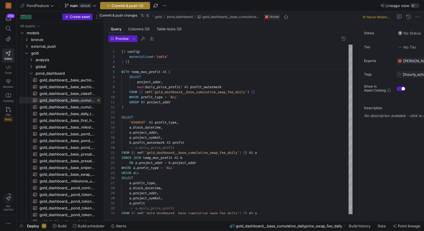
click at [133, 4] on span "Commit & push (3)" at bounding box center [128, 5] width 32 height 4
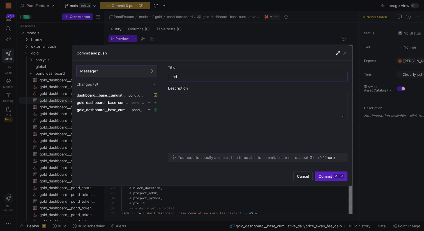
type input "a"
click at [304, 177] on span "Cancel" at bounding box center [303, 176] width 12 height 4
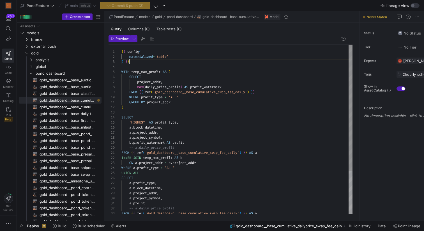
click at [184, 63] on div "GROUP BY project_addr ) SELECT 'HIGHEST' AS profit_type , a . block_datetime , …" at bounding box center [236, 158] width 231 height 227
click at [174, 65] on div "GROUP BY project_addr ) SELECT 'HIGHEST' AS profit_type , a . block_datetime , …" at bounding box center [236, 158] width 231 height 227
